Goal: Answer question/provide support

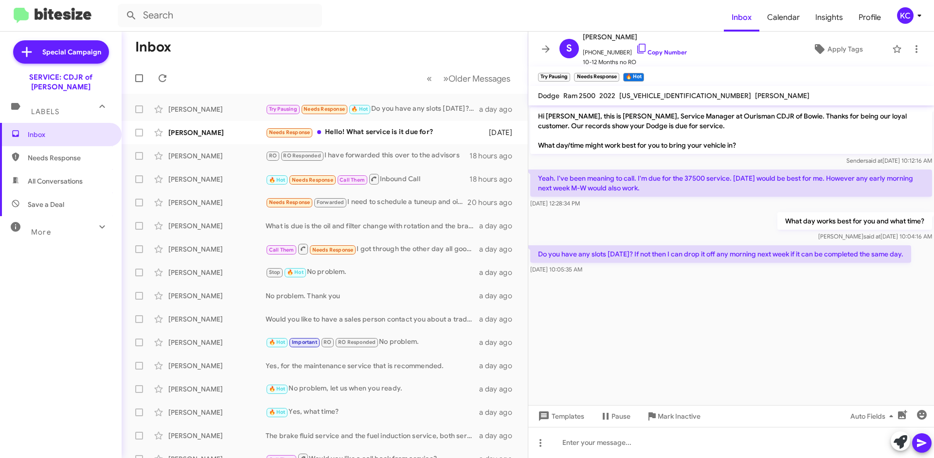
click at [902, 15] on div "KC" at bounding box center [905, 15] width 17 height 17
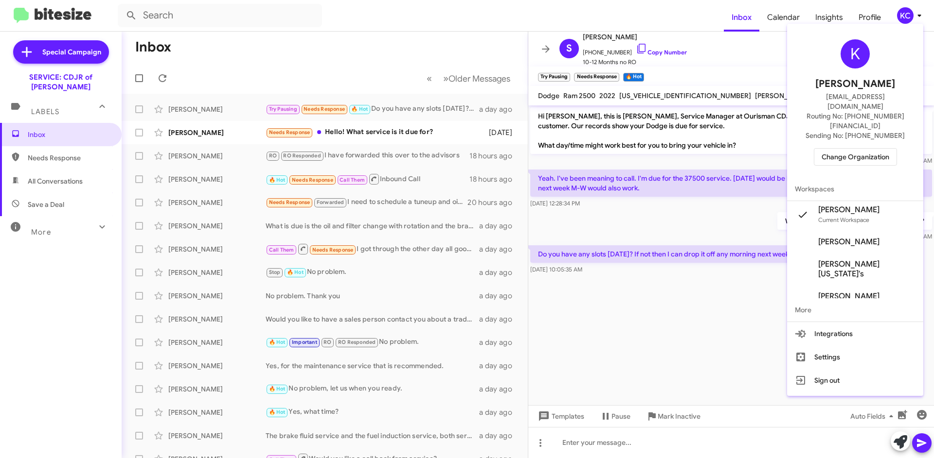
click at [852, 149] on span "Change Organization" at bounding box center [855, 157] width 68 height 17
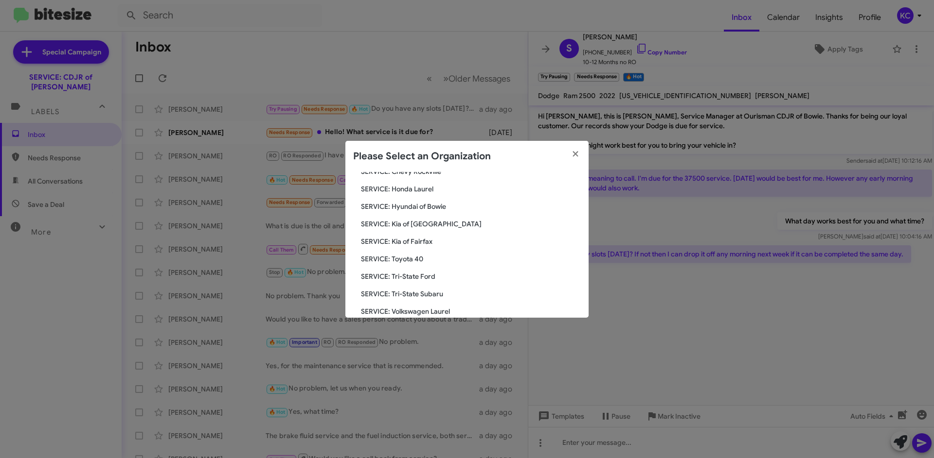
scroll to position [113, 0]
click at [433, 224] on span "SERVICE: Hyundai of Bowie" at bounding box center [471, 224] width 220 height 10
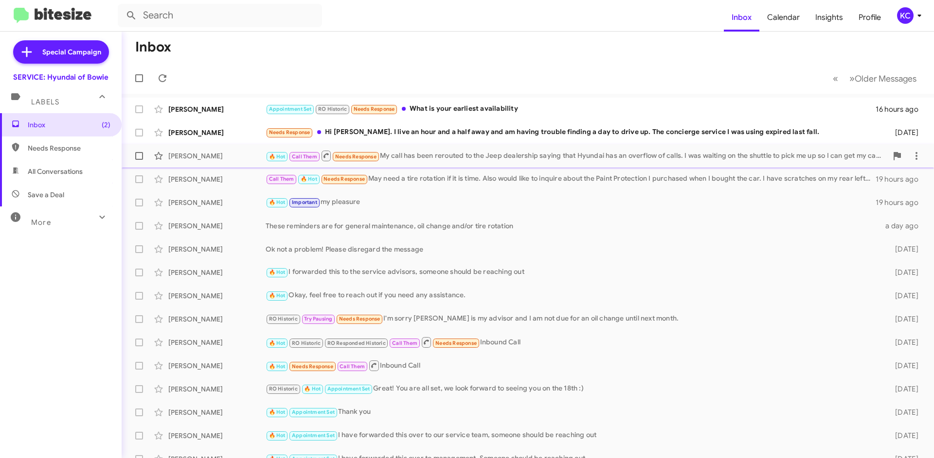
click at [453, 158] on div "🔥 Hot Call Them Needs Response My call has been rerouted to the Jeep dealership…" at bounding box center [575, 156] width 621 height 12
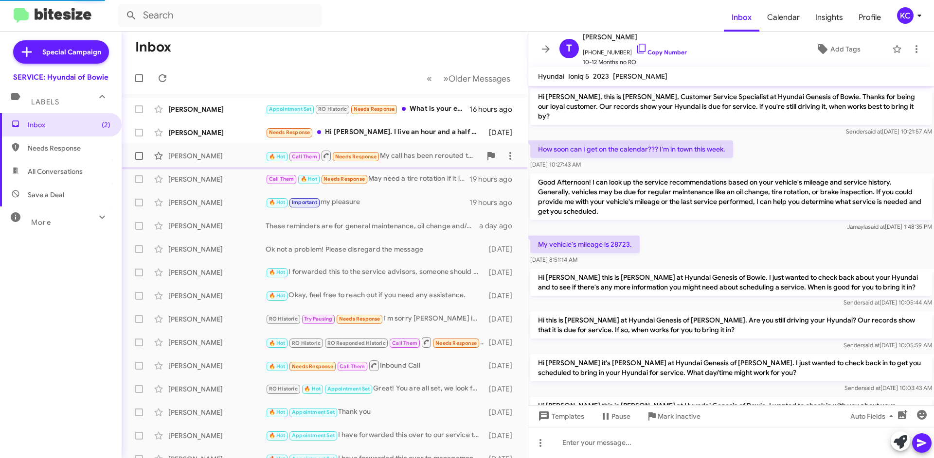
scroll to position [392, 0]
